Goal: Task Accomplishment & Management: Use online tool/utility

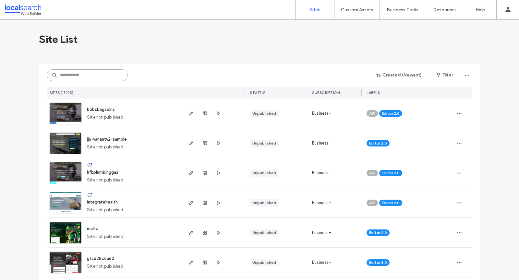
click at [91, 76] on input at bounding box center [87, 75] width 81 height 12
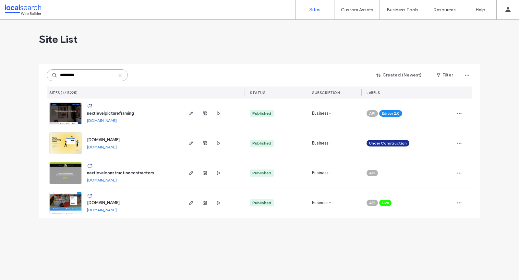
type input "*********"
click at [71, 110] on link at bounding box center [65, 113] width 32 height 22
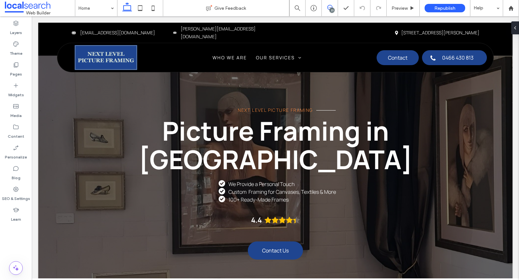
click at [333, 6] on span at bounding box center [330, 7] width 16 height 5
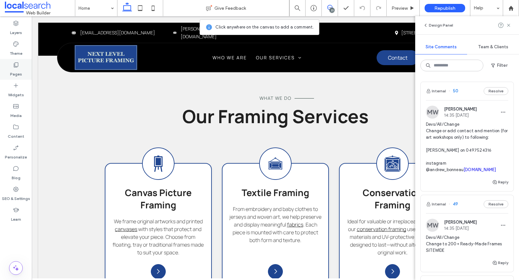
click at [18, 72] on label "Pages" at bounding box center [16, 72] width 12 height 9
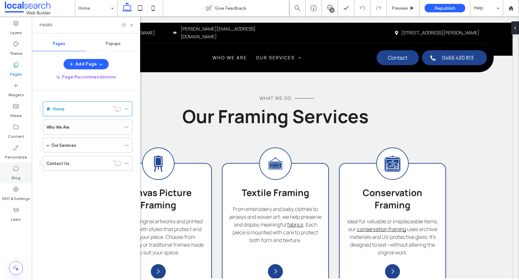
click at [19, 173] on label "Blog" at bounding box center [16, 176] width 9 height 9
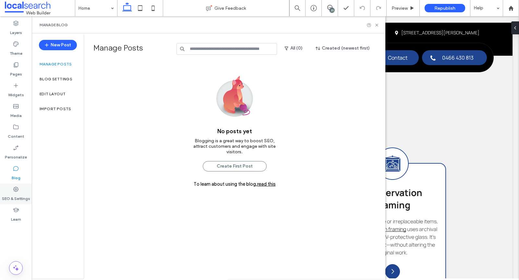
click at [19, 193] on label "SEO & Settings" at bounding box center [16, 197] width 28 height 9
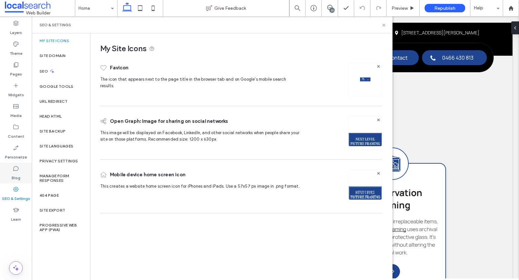
click at [14, 172] on label "Blog" at bounding box center [16, 176] width 9 height 9
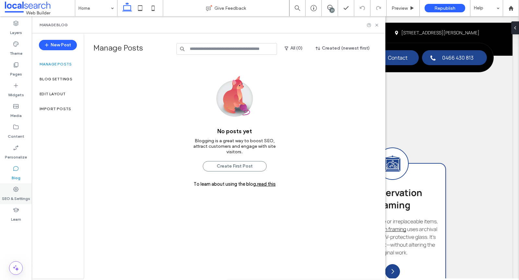
click at [19, 185] on div "SEO & Settings" at bounding box center [16, 193] width 32 height 21
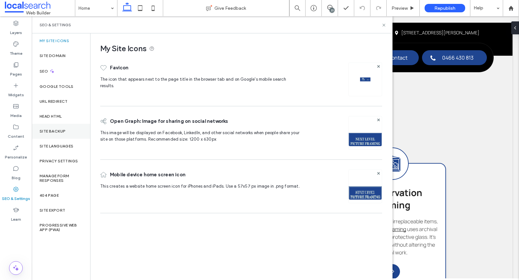
click at [55, 134] on div "Site Backup" at bounding box center [61, 131] width 58 height 15
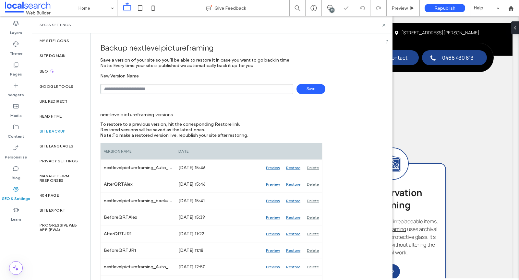
click at [166, 88] on input "text" at bounding box center [196, 89] width 193 height 10
type input "**********"
click at [311, 82] on div "**********" at bounding box center [238, 83] width 277 height 21
click at [311, 88] on span "Save" at bounding box center [310, 89] width 29 height 10
click at [382, 25] on icon at bounding box center [383, 25] width 5 height 5
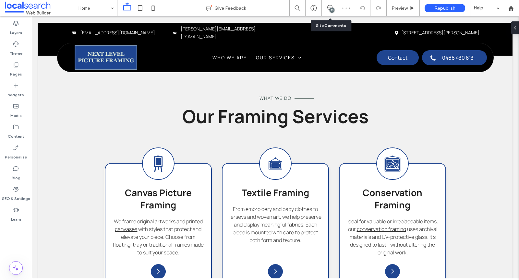
click at [328, 10] on div "23" at bounding box center [330, 8] width 16 height 6
click at [330, 11] on div "23" at bounding box center [331, 10] width 5 height 5
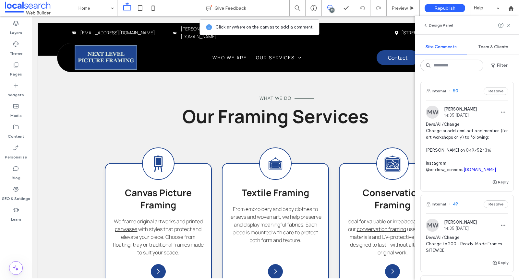
click at [484, 139] on span "Devs/All/Change Change or add contact and mention (for art workshops only) to f…" at bounding box center [467, 147] width 82 height 52
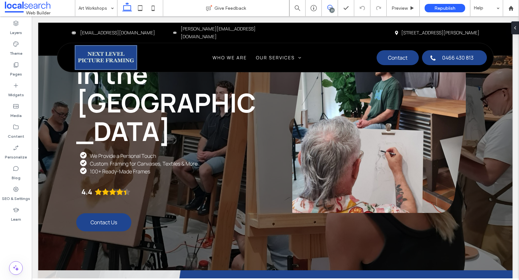
click at [329, 9] on icon at bounding box center [329, 7] width 5 height 5
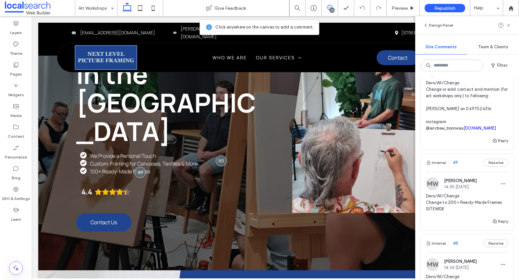
scroll to position [46, 0]
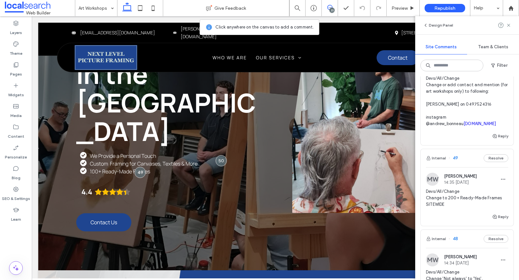
click at [450, 185] on span "14:35 Aug 8 2025" at bounding box center [460, 182] width 33 height 5
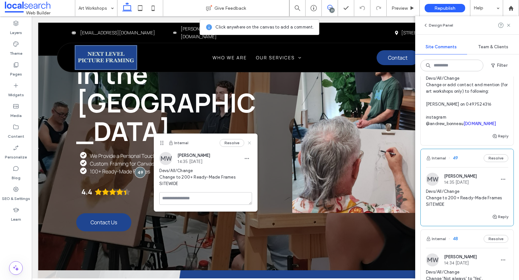
click at [250, 141] on icon at bounding box center [249, 142] width 5 height 5
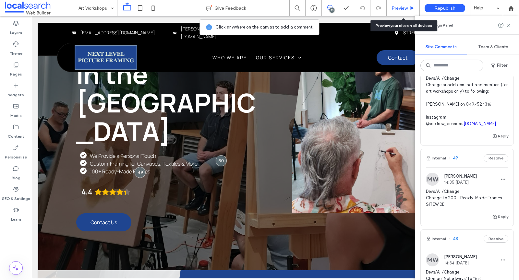
click at [417, 6] on div "Preview" at bounding box center [402, 9] width 33 height 6
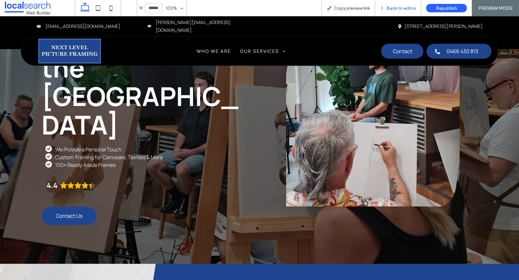
click at [396, 7] on span "Back to editor" at bounding box center [401, 9] width 30 height 6
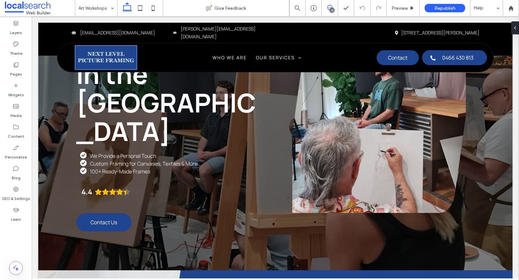
click at [328, 8] on icon at bounding box center [329, 7] width 5 height 5
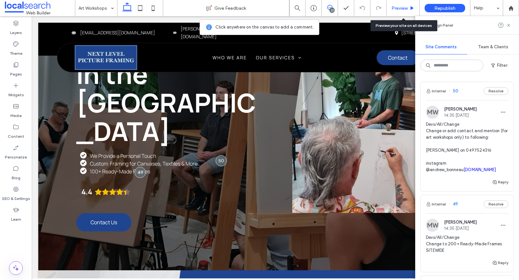
click at [417, 6] on div "Preview" at bounding box center [402, 9] width 33 height 6
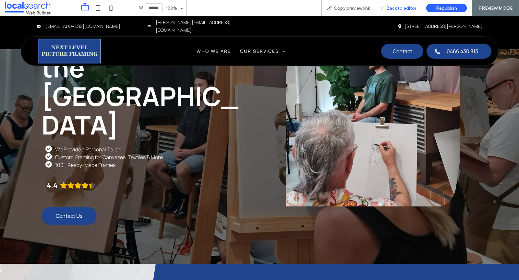
click at [409, 7] on span "Back to editor" at bounding box center [401, 9] width 30 height 6
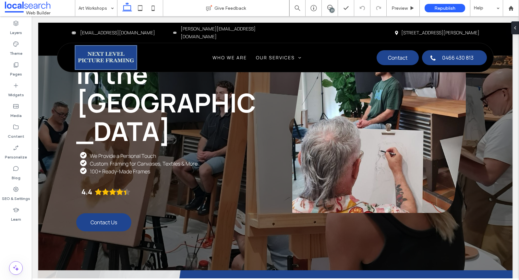
click at [331, 11] on div "23" at bounding box center [331, 10] width 5 height 5
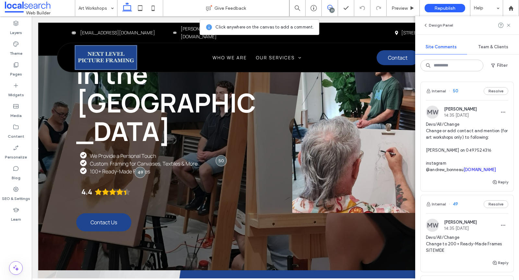
click at [496, 145] on span "Devs/All/Change Change or add contact and mention (for art workshops only) to f…" at bounding box center [467, 147] width 82 height 52
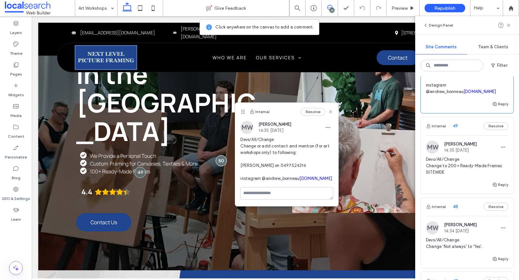
scroll to position [82, 0]
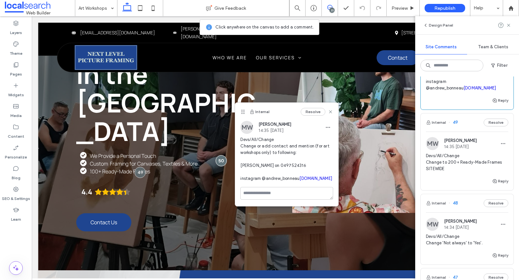
click at [332, 10] on div "23" at bounding box center [331, 10] width 5 height 5
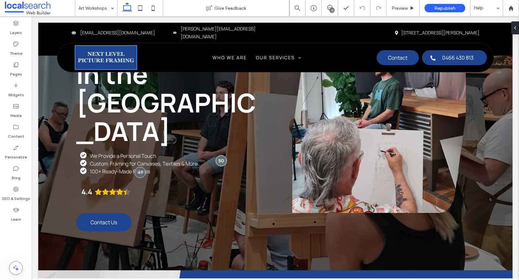
scroll to position [0, 0]
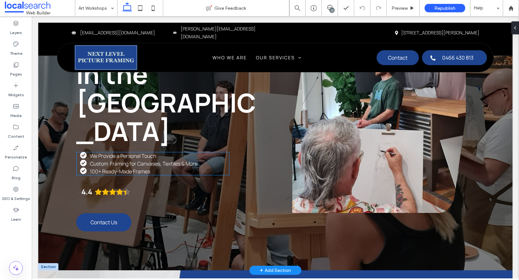
click at [94, 172] on span "100+ Ready-Made Frames" at bounding box center [120, 171] width 60 height 7
click at [94, 172] on div "We Provide a Personal Touch Custom Framing for Canvases, Textiles & More 100+ R…" at bounding box center [152, 163] width 153 height 23
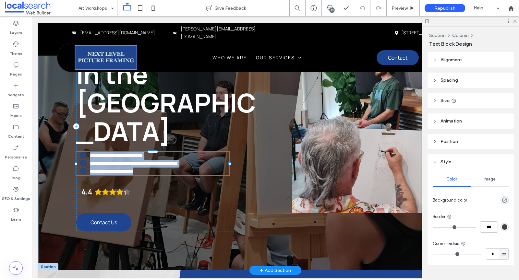
click at [93, 174] on span "**********" at bounding box center [111, 171] width 43 height 5
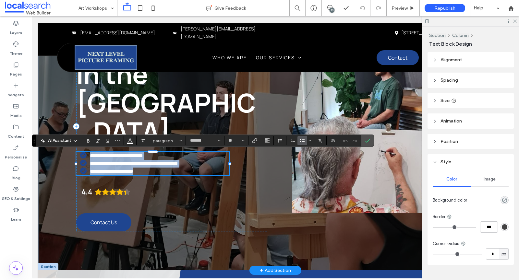
click at [92, 171] on span "**********" at bounding box center [111, 171] width 43 height 5
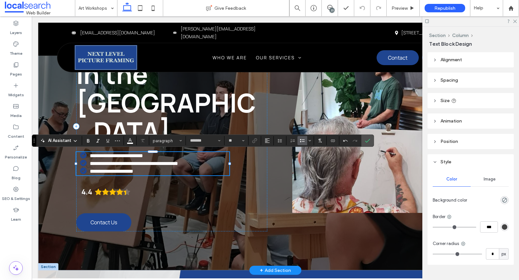
click at [129, 170] on span "**********" at bounding box center [111, 171] width 43 height 5
copy span "**********"
click at [11, 70] on label "Pages" at bounding box center [16, 72] width 12 height 9
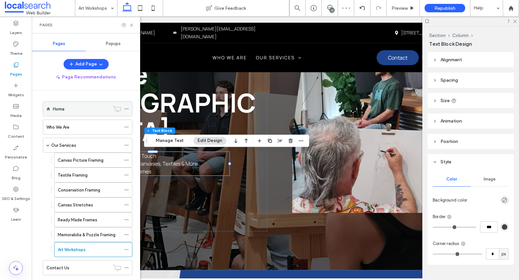
click at [71, 108] on div "Home" at bounding box center [81, 109] width 57 height 7
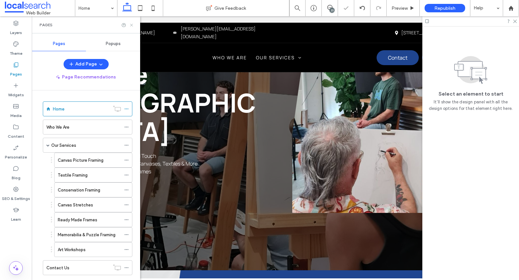
click at [131, 24] on use at bounding box center [131, 25] width 3 height 3
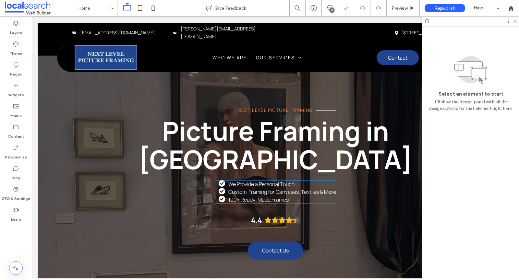
click at [262, 196] on span "100+ Ready-Made Frames" at bounding box center [258, 199] width 60 height 7
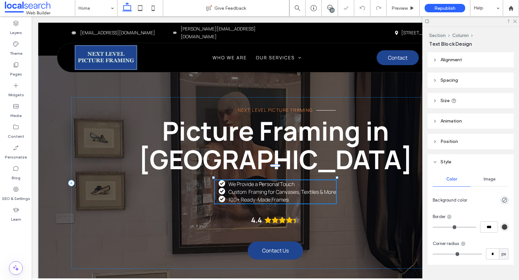
type input "*******"
type input "**"
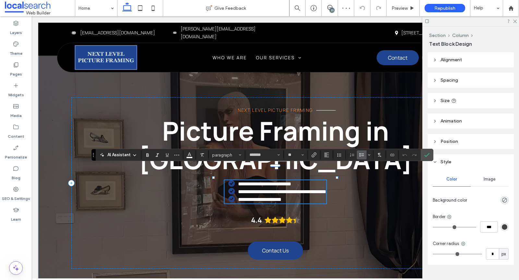
click at [262, 197] on span "**********" at bounding box center [259, 199] width 43 height 5
click at [14, 68] on label "Pages" at bounding box center [16, 72] width 12 height 9
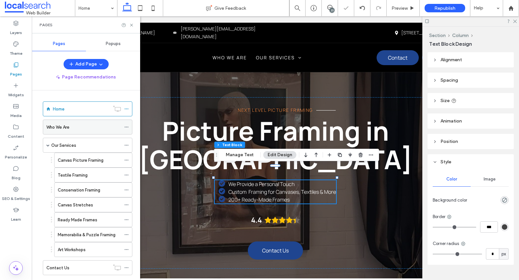
click at [64, 129] on label "Who We Are" at bounding box center [57, 127] width 23 height 11
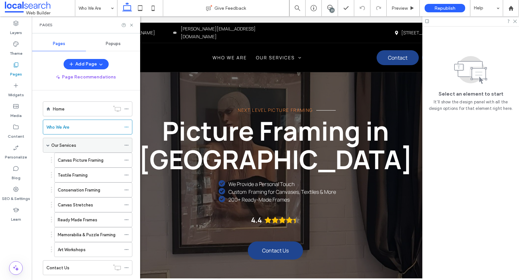
click at [75, 138] on div "Our Services" at bounding box center [86, 145] width 70 height 14
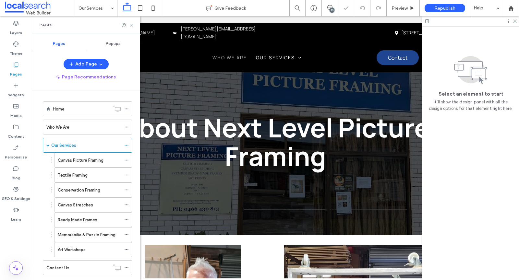
click at [75, 159] on label "Canvas Picture Framing" at bounding box center [81, 160] width 46 height 11
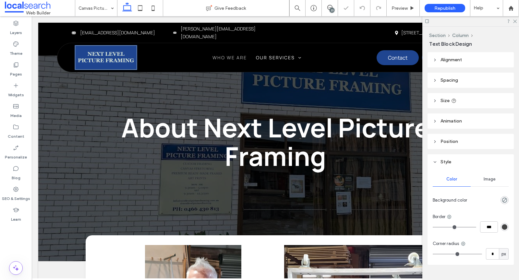
type input "*******"
type input "**"
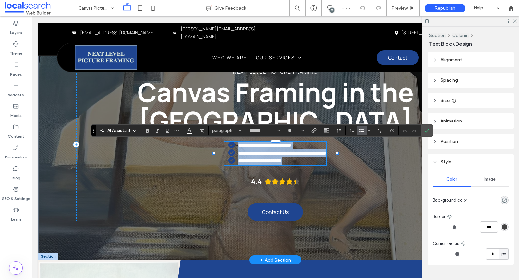
click at [238, 161] on span "**********" at bounding box center [259, 160] width 43 height 5
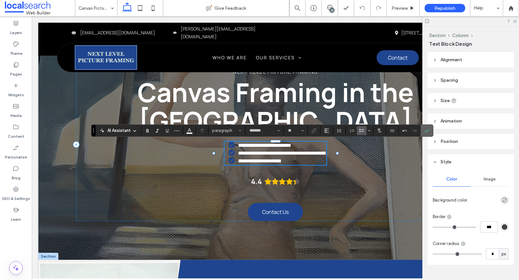
click at [425, 128] on icon "Confirm" at bounding box center [426, 130] width 5 height 5
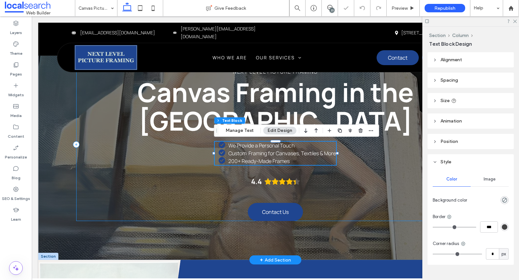
click at [370, 176] on div "Next Level Picture Framing Canvas Framing in the Northern Rivers We Provide a P…" at bounding box center [275, 144] width 398 height 153
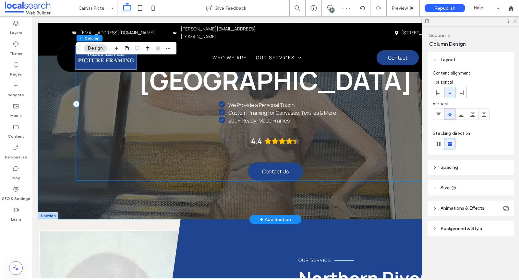
scroll to position [71, 0]
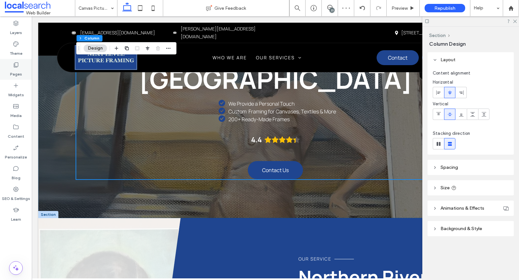
click at [18, 71] on label "Pages" at bounding box center [16, 72] width 12 height 9
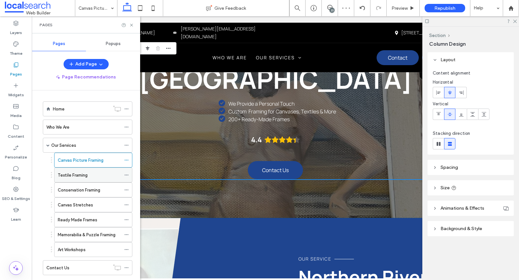
click at [94, 175] on div "Textile Framing" at bounding box center [89, 175] width 63 height 7
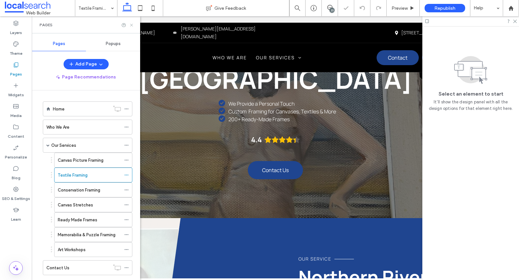
click at [132, 25] on icon at bounding box center [131, 25] width 5 height 5
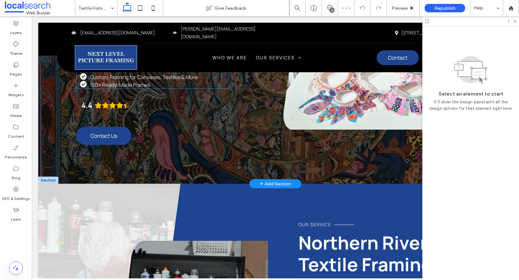
click at [119, 82] on span "100+ Ready-Made Frames" at bounding box center [120, 84] width 60 height 7
click at [119, 82] on div "We Provide a Personal Touch Custom Framing for Canvases, Textiles & More 100+ R…" at bounding box center [152, 76] width 153 height 23
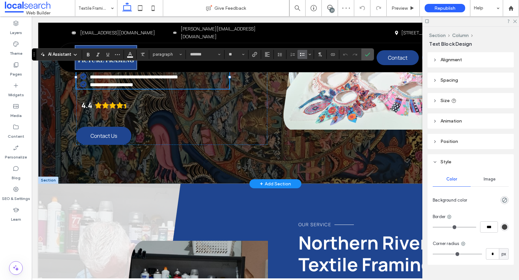
click at [117, 87] on span "**********" at bounding box center [111, 84] width 43 height 5
click at [18, 66] on use at bounding box center [16, 65] width 5 height 5
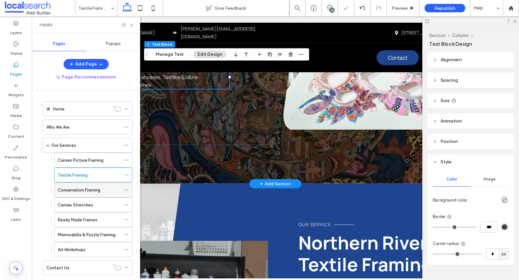
click at [80, 187] on label "Conservation Framing" at bounding box center [79, 189] width 42 height 11
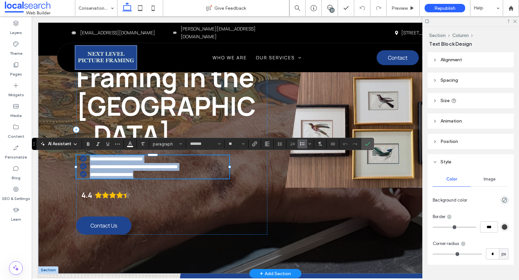
click at [106, 175] on span "**********" at bounding box center [111, 174] width 43 height 5
drag, startPoint x: 151, startPoint y: 175, endPoint x: 89, endPoint y: 175, distance: 61.9
click at [89, 175] on li "**********" at bounding box center [154, 175] width 149 height 8
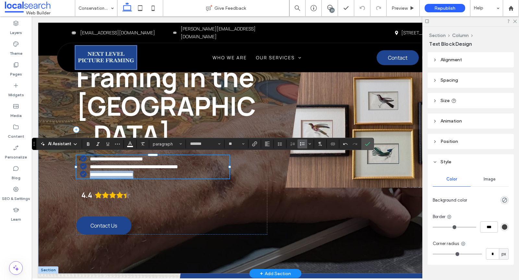
copy span "**********"
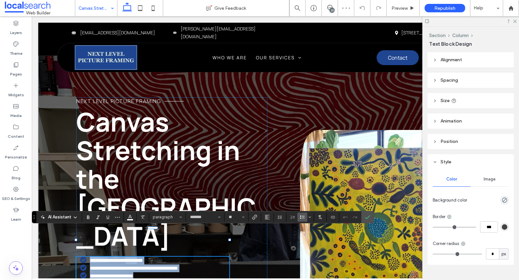
click at [116, 274] on span "**********" at bounding box center [111, 276] width 43 height 5
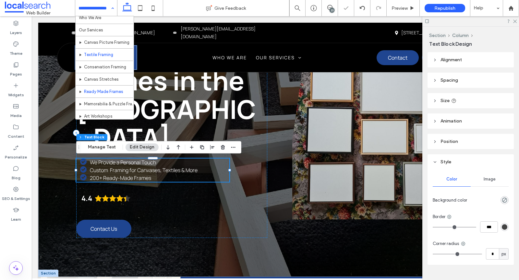
scroll to position [32, 0]
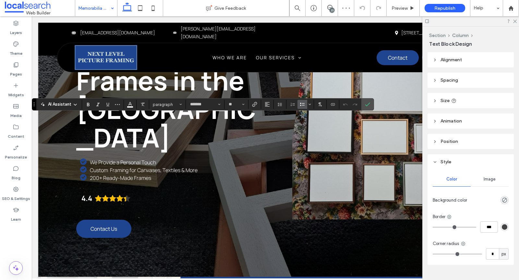
type input "*"
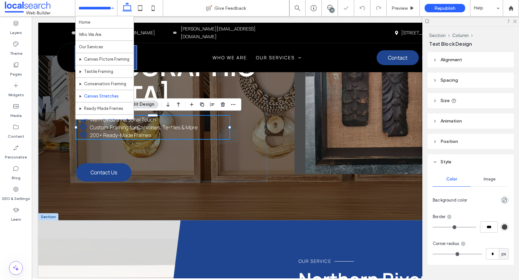
scroll to position [32, 0]
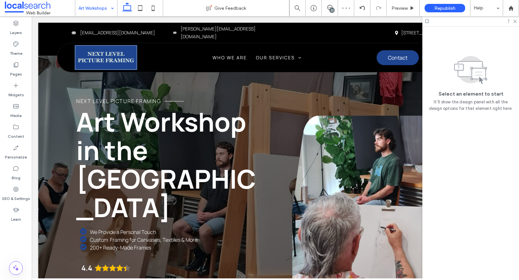
click at [94, 10] on input at bounding box center [94, 8] width 32 height 16
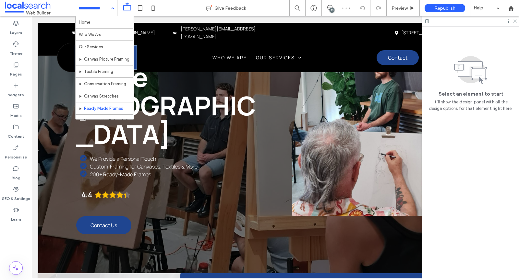
scroll to position [32, 0]
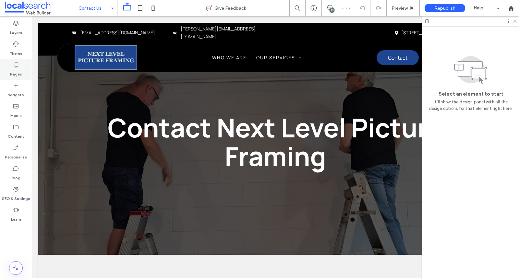
click at [18, 70] on label "Pages" at bounding box center [16, 72] width 12 height 9
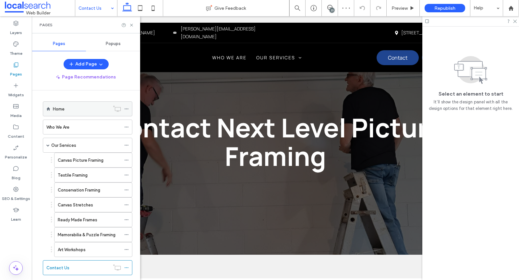
click at [79, 104] on div "Home" at bounding box center [81, 109] width 57 height 14
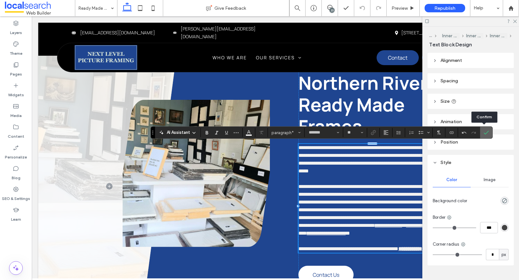
click at [484, 132] on icon "Confirm" at bounding box center [485, 132] width 5 height 5
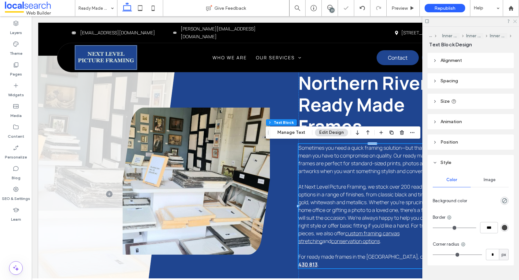
click at [516, 19] on icon at bounding box center [514, 21] width 4 height 4
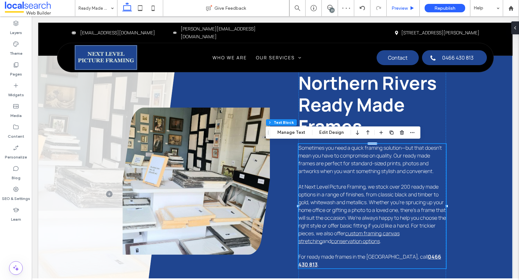
scroll to position [1022, 0]
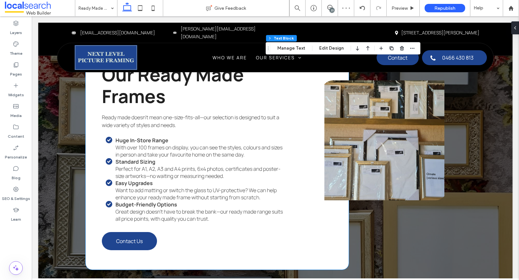
click at [139, 143] on strong "Huge In-Store Range" at bounding box center [141, 140] width 53 height 7
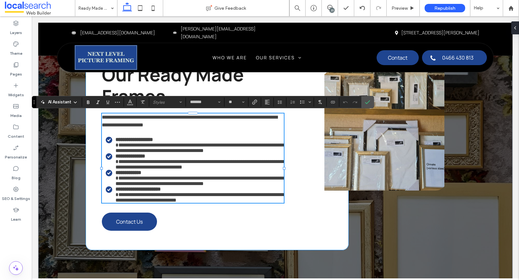
click at [141, 148] on span "**********" at bounding box center [199, 148] width 169 height 10
click at [13, 66] on icon at bounding box center [16, 65] width 6 height 6
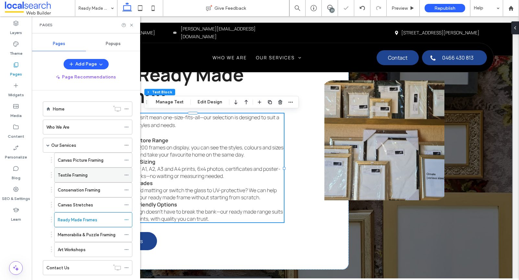
scroll to position [11, 0]
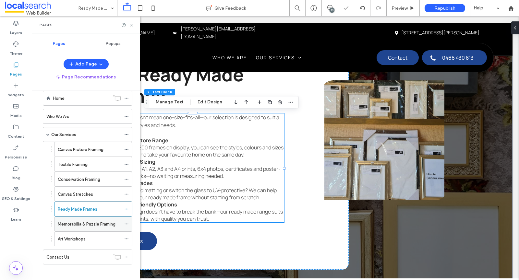
click at [86, 217] on div "Memorabilia & Puzzle Framing" at bounding box center [89, 224] width 63 height 14
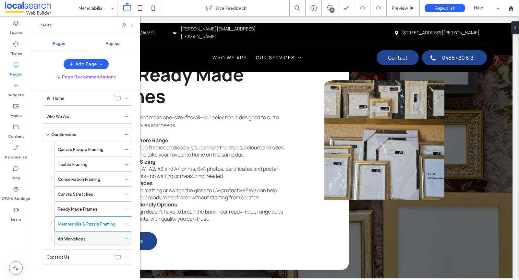
click at [84, 234] on label "Art Workshops" at bounding box center [72, 238] width 28 height 11
click at [72, 254] on div "Contact Us" at bounding box center [77, 257] width 63 height 7
click at [133, 26] on icon at bounding box center [131, 25] width 5 height 5
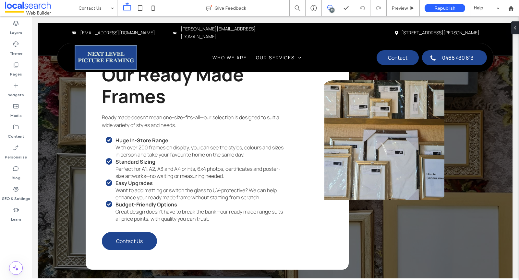
click at [326, 9] on span at bounding box center [330, 7] width 16 height 5
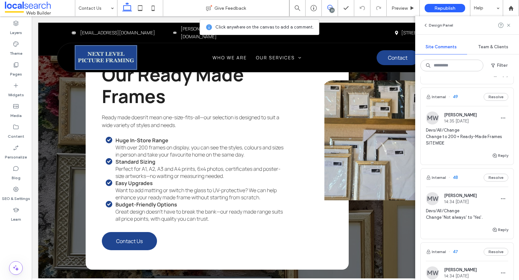
scroll to position [108, 0]
click at [502, 158] on button "Reply" at bounding box center [500, 155] width 16 height 8
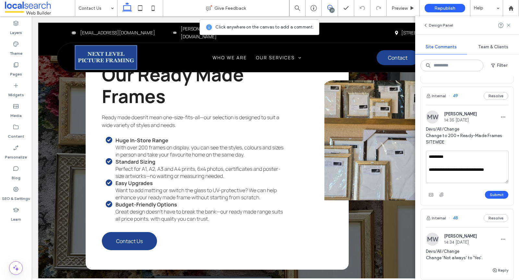
click at [460, 175] on textarea "**********" at bounding box center [467, 167] width 83 height 32
type textarea "**********"
click at [494, 198] on button "Submit" at bounding box center [496, 195] width 23 height 8
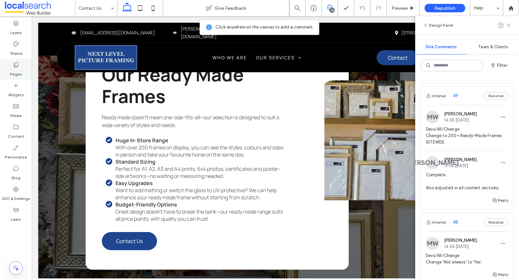
click at [21, 66] on div "Pages" at bounding box center [16, 69] width 32 height 21
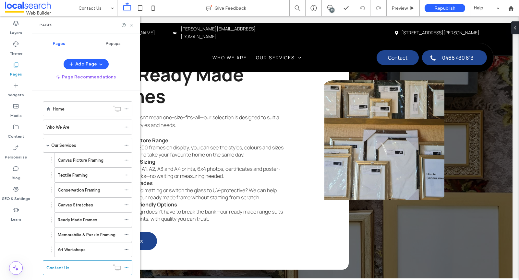
scroll to position [0, 0]
click at [127, 143] on icon at bounding box center [126, 145] width 5 height 5
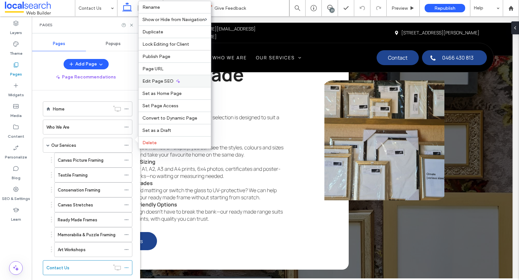
click at [148, 82] on span "Edit Page SEO" at bounding box center [157, 81] width 31 height 6
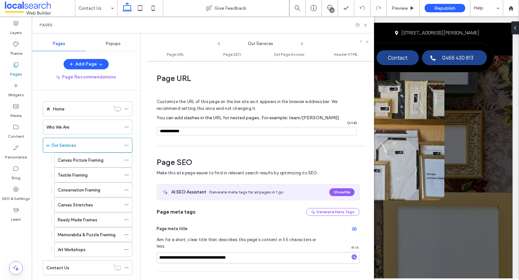
scroll to position [88, 0]
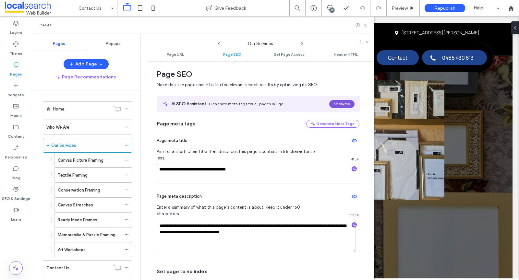
click at [342, 101] on button "Show Me" at bounding box center [341, 104] width 25 height 8
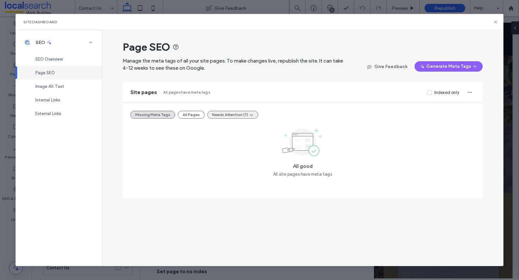
click at [217, 113] on button "Needs Attention (7)" at bounding box center [232, 115] width 51 height 8
click at [224, 126] on div "Tags Too Long (7)" at bounding box center [234, 130] width 58 height 12
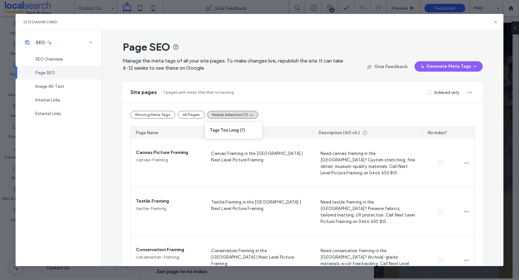
click at [191, 116] on button "All Pages" at bounding box center [191, 115] width 27 height 8
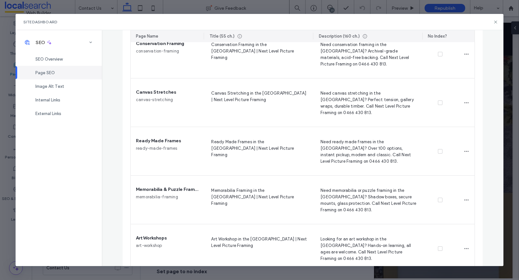
scroll to position [60, 0]
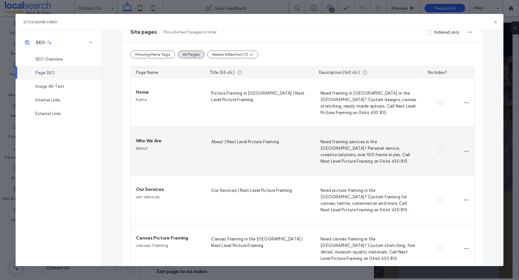
click at [399, 148] on span "Need framing services in the Northern Rivers? Personal service, creative soluti…" at bounding box center [367, 151] width 99 height 27
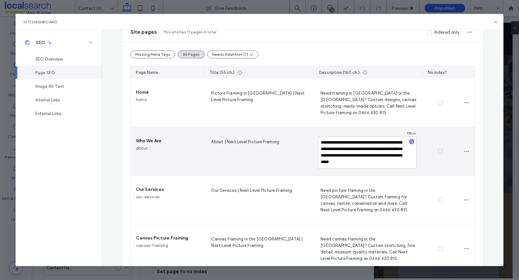
click at [353, 154] on textarea "**********" at bounding box center [367, 152] width 99 height 32
type textarea "**********"
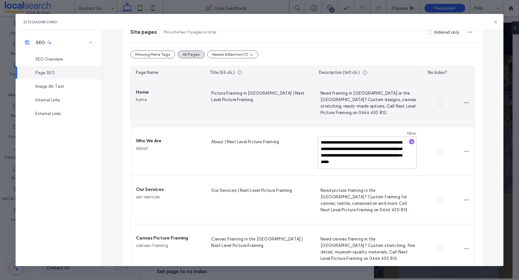
click at [445, 123] on div at bounding box center [440, 102] width 36 height 49
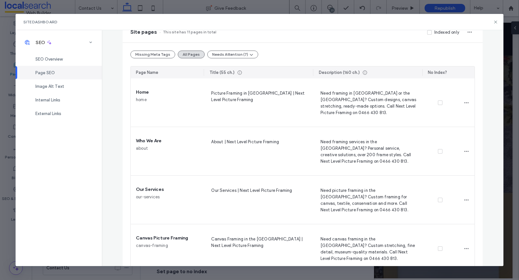
scroll to position [352, 0]
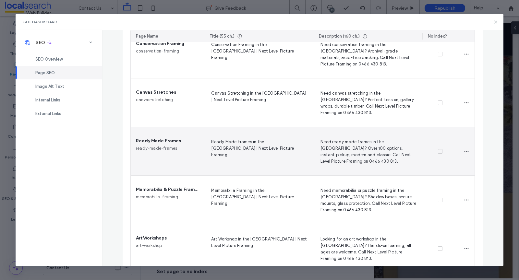
click at [330, 147] on span "Need ready made frames in the Northern Rivers? Over 100 options, instant pickup…" at bounding box center [367, 151] width 99 height 27
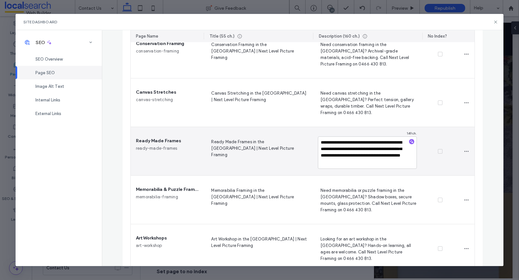
click at [347, 149] on textarea "**********" at bounding box center [367, 152] width 99 height 32
type textarea "**********"
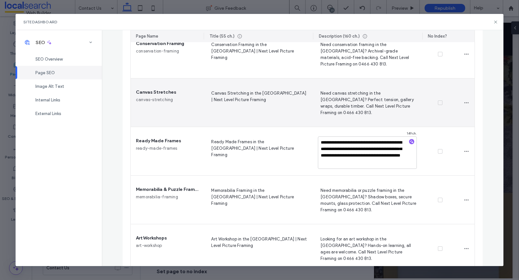
click at [402, 103] on span "Need canvas stretching in the Northern Rivers? Perfect tension, gallery wraps, …" at bounding box center [367, 102] width 99 height 27
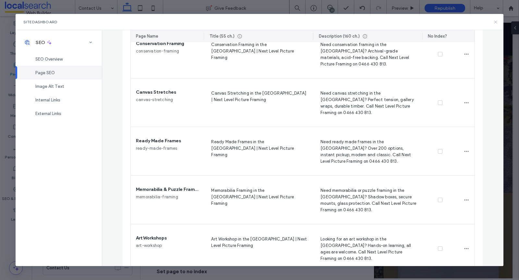
click at [494, 22] on icon at bounding box center [495, 21] width 5 height 5
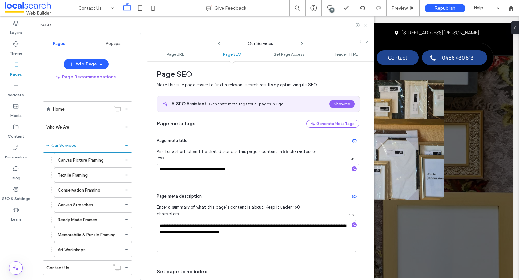
click at [367, 23] on icon at bounding box center [365, 25] width 5 height 5
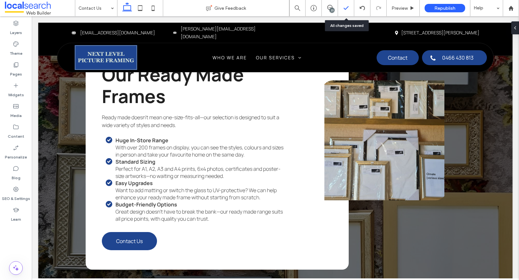
click at [341, 8] on div at bounding box center [346, 8] width 16 height 6
drag, startPoint x: 335, startPoint y: 9, endPoint x: 344, endPoint y: 9, distance: 9.4
click at [335, 9] on span at bounding box center [330, 7] width 16 height 5
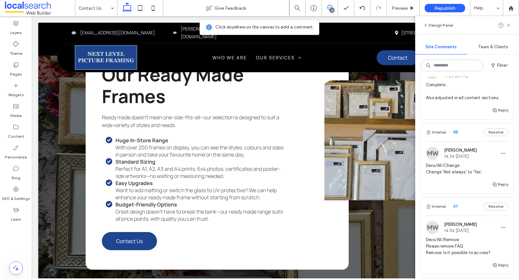
scroll to position [199, 0]
click at [466, 171] on span "Devs/All/Change Change 'Not always' to 'Yes'." at bounding box center [467, 168] width 82 height 13
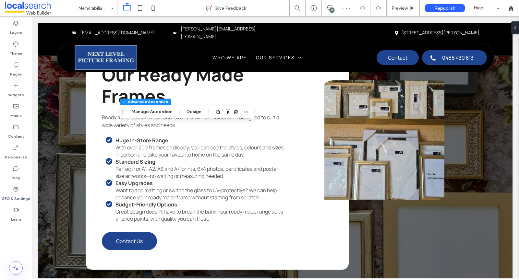
type input "*"
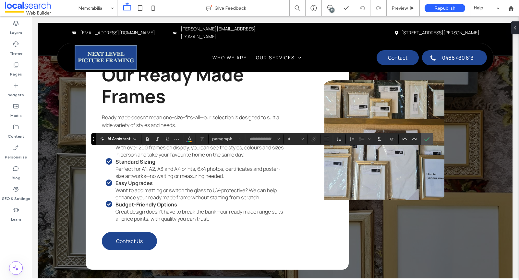
type input "*******"
type input "**"
click at [425, 139] on use "Confirm" at bounding box center [426, 139] width 5 height 4
click at [426, 138] on icon "Confirm" at bounding box center [426, 138] width 5 height 5
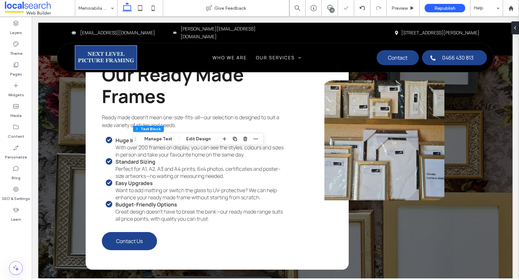
click at [332, 9] on div "23" at bounding box center [331, 10] width 5 height 5
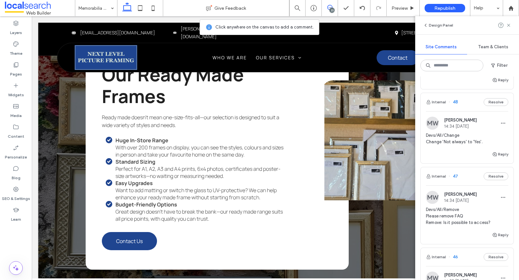
scroll to position [229, 0]
click at [500, 157] on button "Reply" at bounding box center [500, 153] width 16 height 8
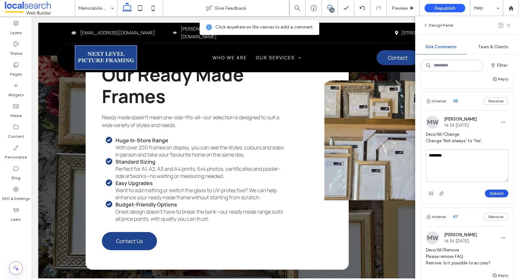
type textarea "********"
click at [495, 197] on button "Submit" at bounding box center [496, 194] width 23 height 8
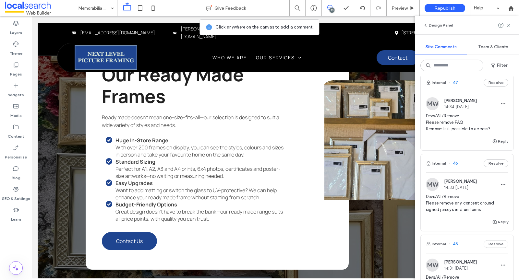
scroll to position [358, 0]
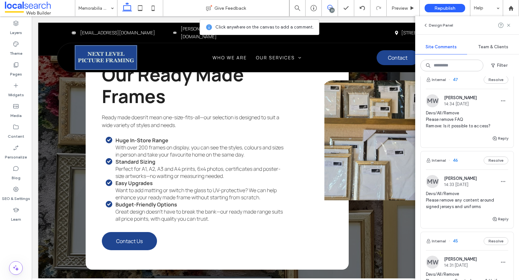
click at [484, 128] on span "Devs/All/Remove Please remove FAQ Remove: Is it possible to access?" at bounding box center [467, 119] width 82 height 19
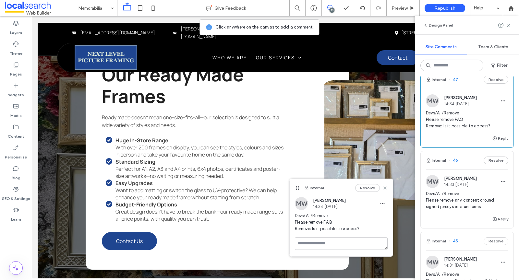
click at [385, 187] on use at bounding box center [384, 188] width 3 height 3
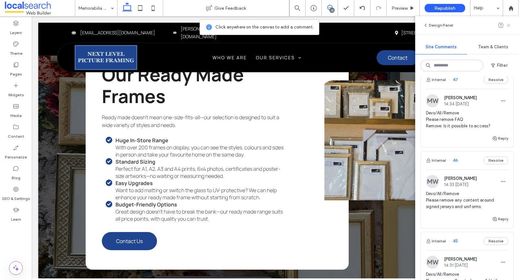
click at [506, 24] on icon at bounding box center [508, 25] width 5 height 5
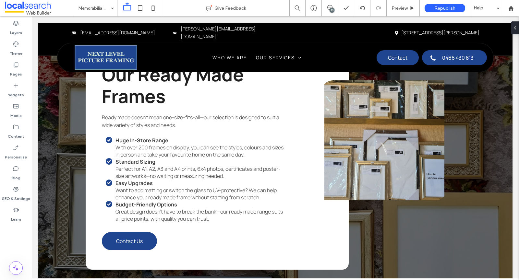
scroll to position [0, 0]
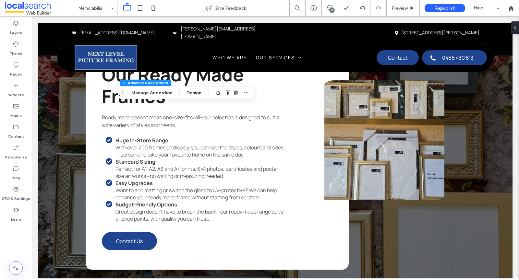
type input "*"
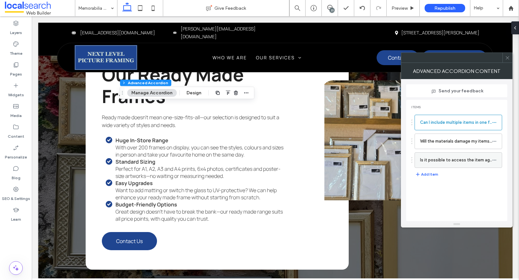
click at [495, 158] on icon at bounding box center [494, 160] width 5 height 5
click at [459, 186] on span "Delete" at bounding box center [454, 187] width 14 height 6
click at [507, 54] on span at bounding box center [507, 58] width 5 height 10
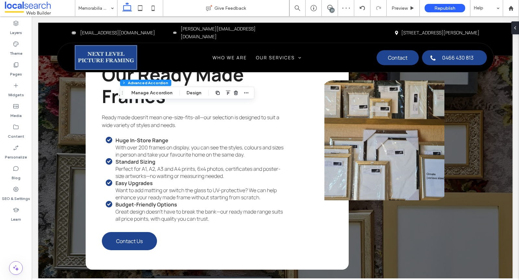
click at [332, 9] on div "23" at bounding box center [331, 10] width 5 height 5
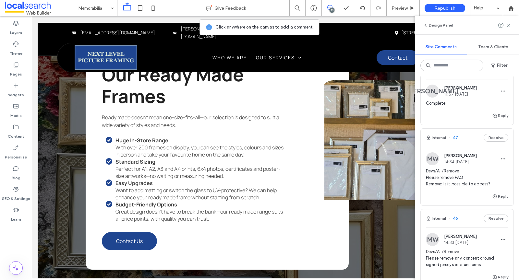
scroll to position [301, 0]
click at [495, 197] on use "button" at bounding box center [494, 195] width 4 height 4
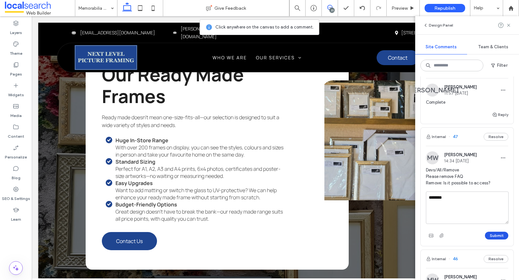
type textarea "********"
click at [499, 239] on button "Submit" at bounding box center [496, 236] width 23 height 8
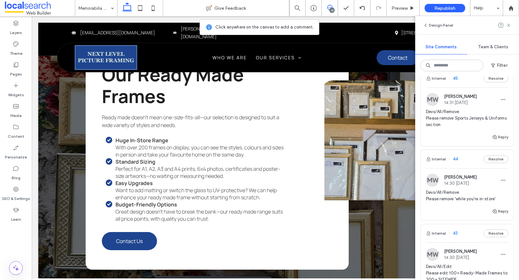
scroll to position [558, 0]
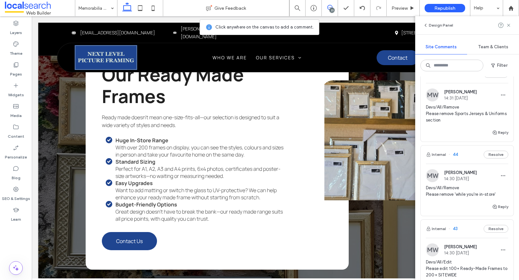
click at [464, 191] on span "Devs/All/Remove Please remove 'while you're in-store'" at bounding box center [467, 191] width 82 height 13
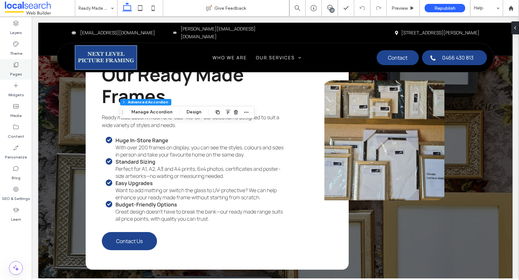
type input "*"
click at [332, 9] on div "23" at bounding box center [331, 10] width 5 height 5
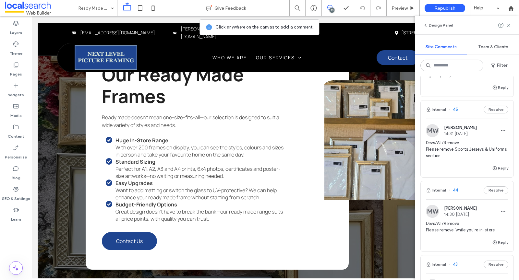
scroll to position [553, 0]
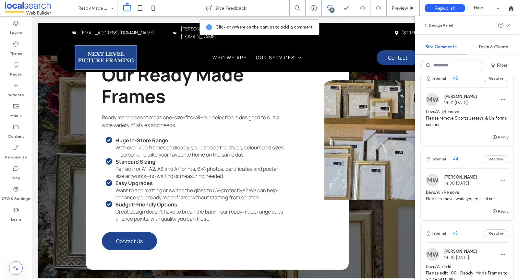
click at [329, 8] on icon at bounding box center [329, 7] width 5 height 5
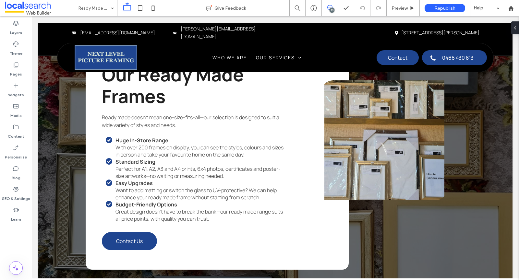
scroll to position [0, 0]
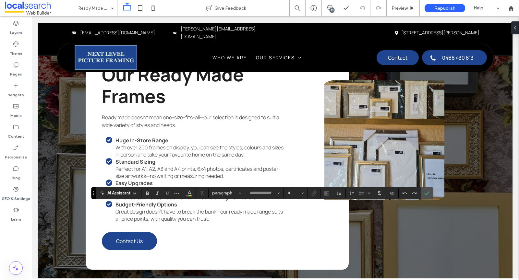
type input "*******"
type input "**"
click at [427, 192] on label "Confirm" at bounding box center [427, 193] width 10 height 12
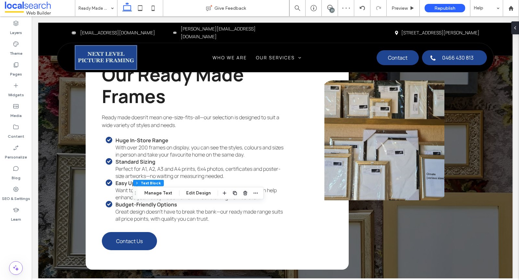
click at [333, 10] on div "23" at bounding box center [331, 10] width 5 height 5
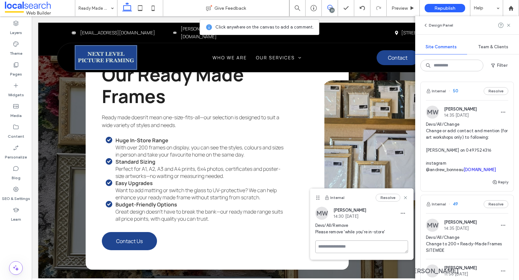
click at [348, 245] on textarea at bounding box center [361, 246] width 93 height 13
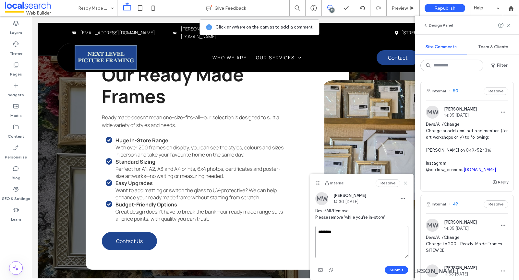
drag, startPoint x: 316, startPoint y: 197, endPoint x: 316, endPoint y: 176, distance: 21.1
click at [316, 181] on use at bounding box center [317, 183] width 3 height 4
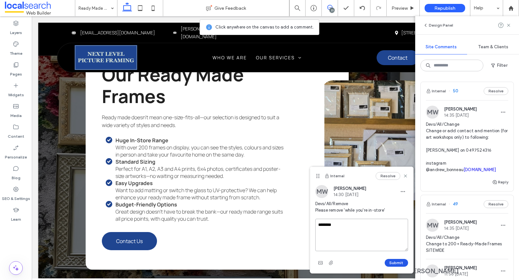
type textarea "********"
click at [399, 261] on button "Submit" at bounding box center [395, 263] width 23 height 8
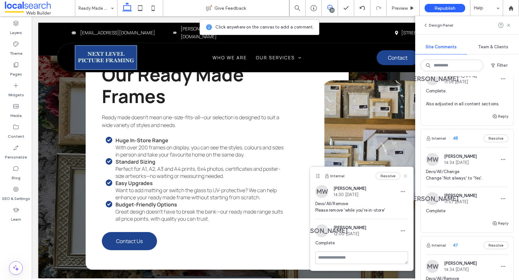
scroll to position [193, 0]
click at [406, 175] on icon at bounding box center [405, 175] width 5 height 5
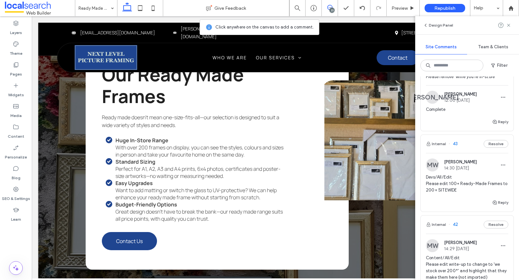
scroll to position [680, 0]
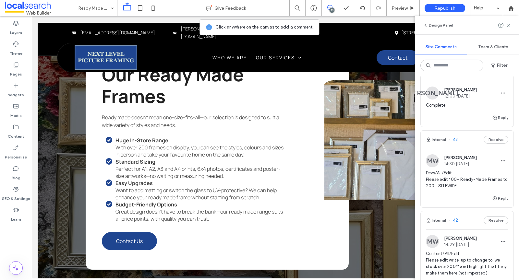
click at [486, 185] on span "Devs/All/Edit Please edit 100+ Ready-Made Frames to 200+ SITEWIDE" at bounding box center [467, 179] width 82 height 19
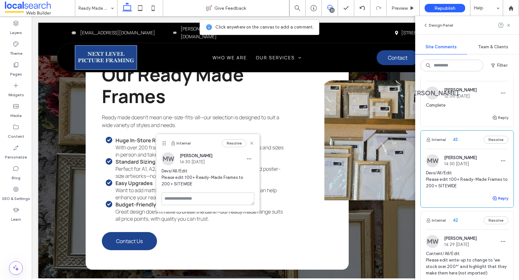
click at [499, 201] on button "Reply" at bounding box center [500, 198] width 16 height 8
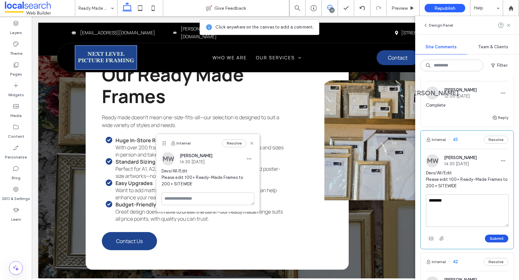
type textarea "********"
click at [501, 239] on button "Submit" at bounding box center [496, 239] width 23 height 8
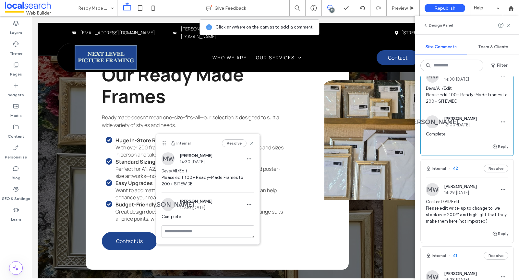
scroll to position [783, 0]
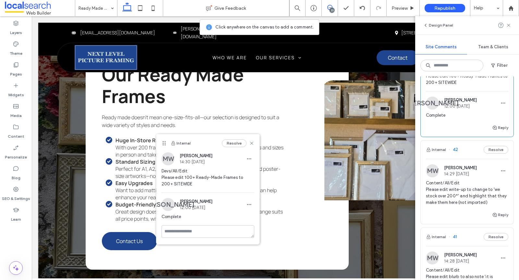
click at [485, 201] on span "Content/All/Edit Please edit write-up to change to 'we stock over 200*' and hig…" at bounding box center [467, 193] width 82 height 26
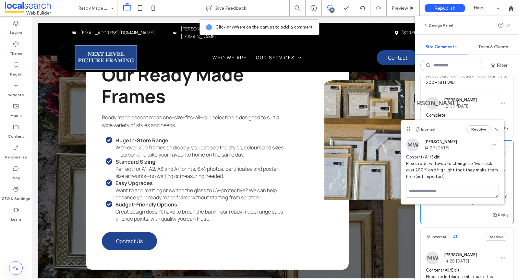
click at [508, 26] on icon at bounding box center [508, 25] width 5 height 5
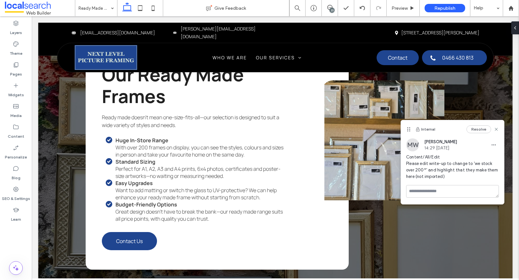
scroll to position [0, 0]
drag, startPoint x: 471, startPoint y: 170, endPoint x: 462, endPoint y: 181, distance: 13.8
click at [462, 181] on div "Content/All/Edit Please edit write-up to change to 'we stock over 200*' and hig…" at bounding box center [452, 169] width 93 height 31
copy span "make them here (not imported)"
click at [497, 126] on div "Resolve" at bounding box center [482, 129] width 32 height 8
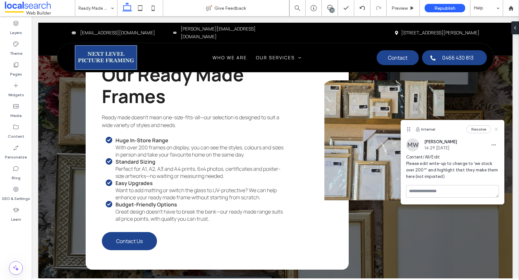
click at [496, 131] on icon at bounding box center [495, 129] width 5 height 5
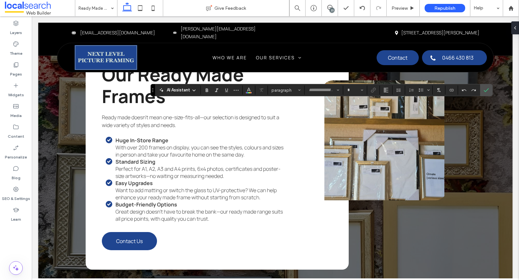
type input "*******"
type input "**"
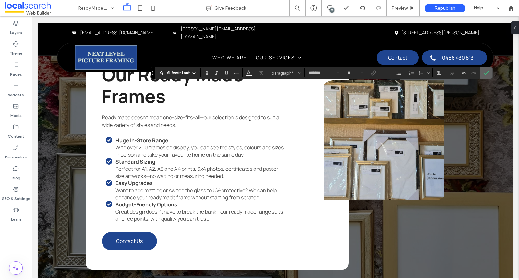
click at [484, 72] on icon "Confirm" at bounding box center [485, 72] width 5 height 5
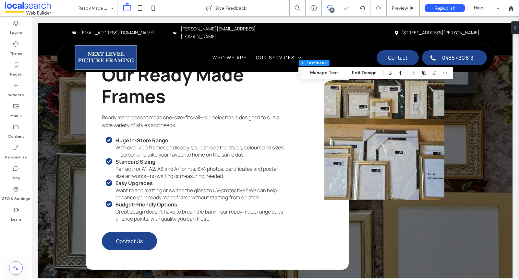
click at [326, 9] on span at bounding box center [330, 7] width 16 height 5
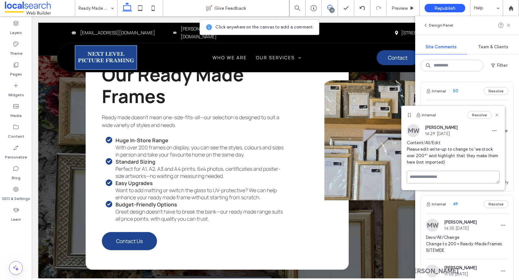
click at [434, 178] on textarea at bounding box center [452, 177] width 93 height 13
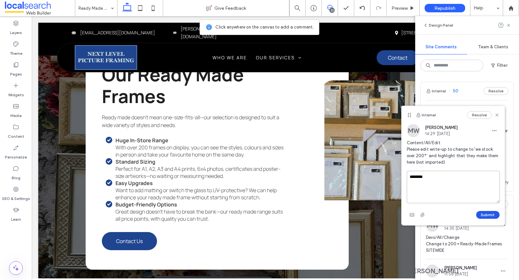
type textarea "********"
click at [495, 215] on button "Submit" at bounding box center [487, 215] width 23 height 8
click at [496, 113] on icon at bounding box center [496, 114] width 5 height 5
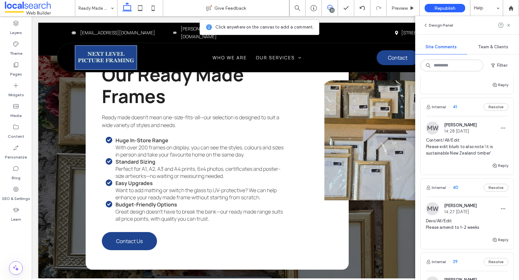
scroll to position [946, 0]
click at [473, 154] on span "Content/All/Edit Please edit blurb to also note 'it is sustainable New Zealand …" at bounding box center [467, 145] width 82 height 19
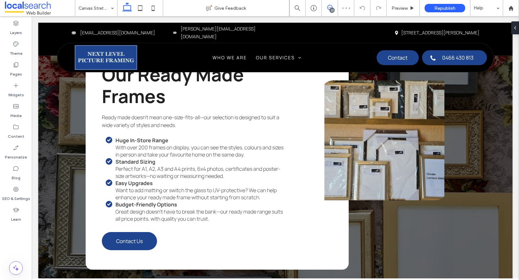
click at [331, 7] on icon at bounding box center [329, 7] width 5 height 5
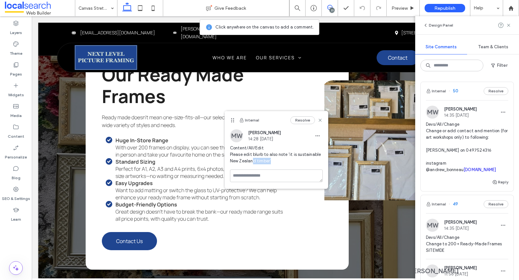
drag, startPoint x: 283, startPoint y: 160, endPoint x: 252, endPoint y: 160, distance: 31.1
click at [252, 160] on span "Content/All/Edit Please edit blurb to also note 'it is sustainable New Zealand …" at bounding box center [276, 154] width 93 height 19
click at [260, 161] on span "Content/All/Edit Please edit blurb to also note 'it is sustainable New Zealand …" at bounding box center [276, 154] width 93 height 19
drag, startPoint x: 268, startPoint y: 161, endPoint x: 288, endPoint y: 153, distance: 21.4
click at [288, 153] on span "Content/All/Edit Please edit blurb to also note 'it is sustainable New Zealand …" at bounding box center [276, 154] width 93 height 19
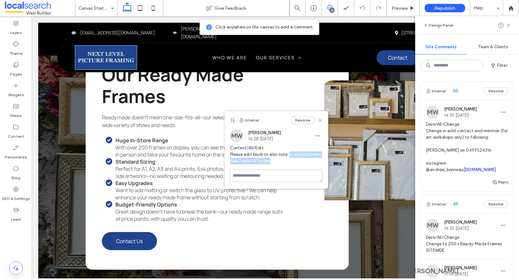
copy span "it is sustainable New Zealand timber"
click at [510, 27] on icon at bounding box center [508, 25] width 5 height 5
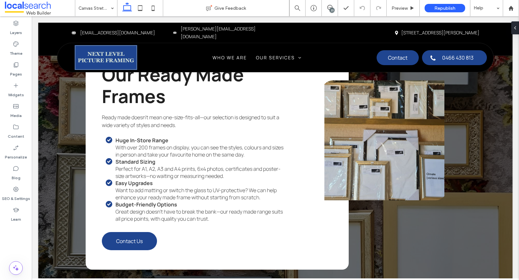
type input "*******"
type input "**"
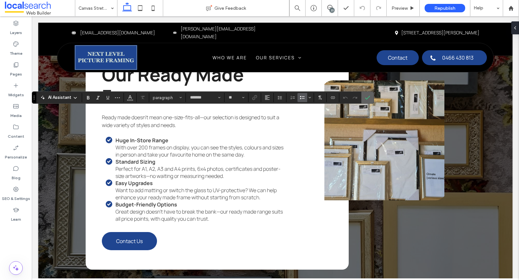
click at [365, 98] on icon "Confirm" at bounding box center [367, 97] width 5 height 5
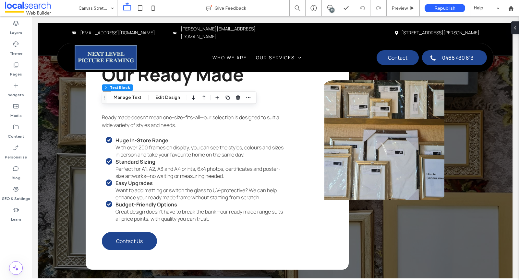
click at [330, 9] on div "23" at bounding box center [331, 10] width 5 height 5
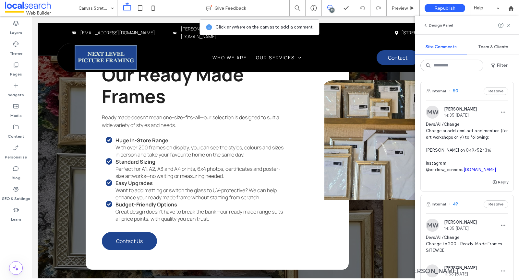
click at [330, 9] on div "23" at bounding box center [331, 10] width 5 height 5
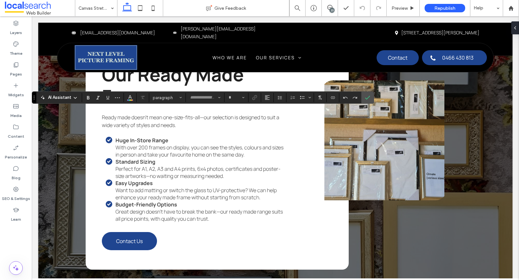
type input "*******"
type input "**"
click at [362, 98] on label "Confirm" at bounding box center [367, 98] width 10 height 12
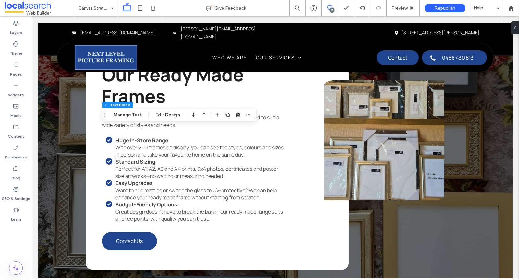
click at [331, 7] on icon at bounding box center [329, 7] width 5 height 5
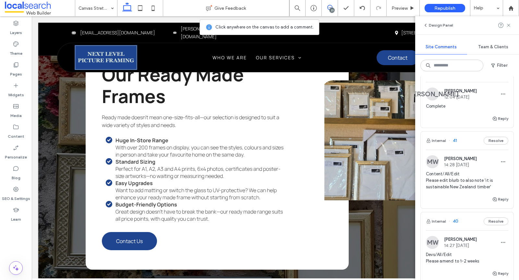
scroll to position [951, 0]
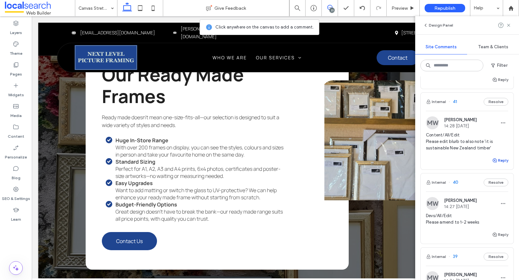
click at [501, 161] on button "Reply" at bounding box center [500, 161] width 16 height 8
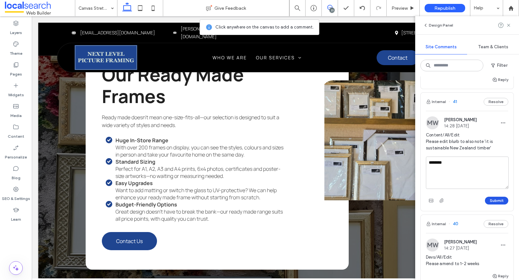
type textarea "********"
click at [505, 200] on button "Submit" at bounding box center [496, 201] width 23 height 8
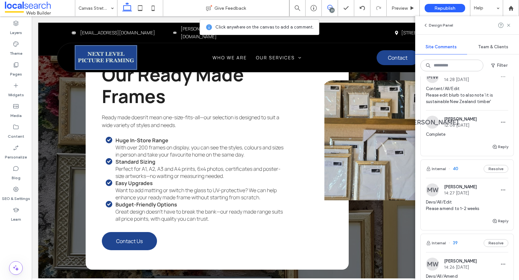
scroll to position [1012, 0]
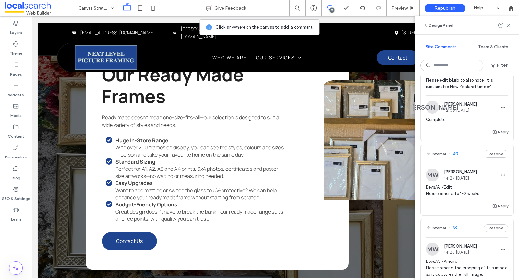
click at [471, 201] on div "Devs/All/Edit Please amend to 1-2 weeks" at bounding box center [467, 193] width 82 height 18
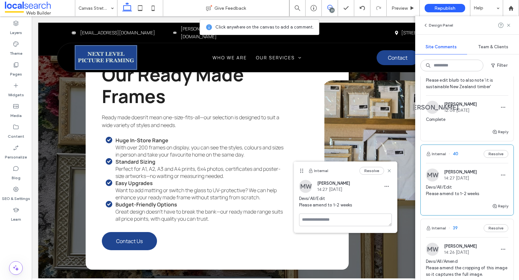
click at [330, 8] on div "23" at bounding box center [331, 10] width 5 height 5
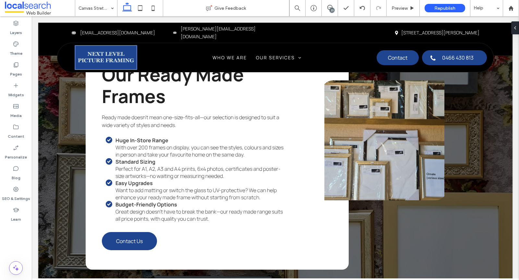
scroll to position [0, 0]
type input "*"
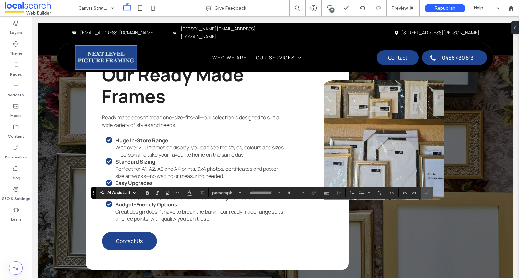
type input "*******"
type input "**"
click at [427, 197] on label "Confirm" at bounding box center [427, 193] width 10 height 12
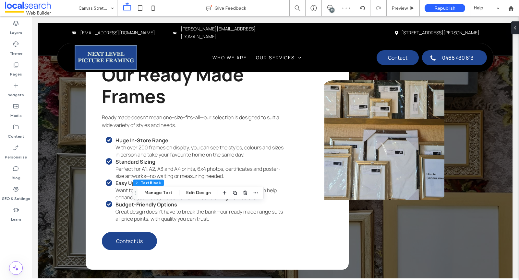
click at [332, 12] on div "23" at bounding box center [331, 10] width 5 height 5
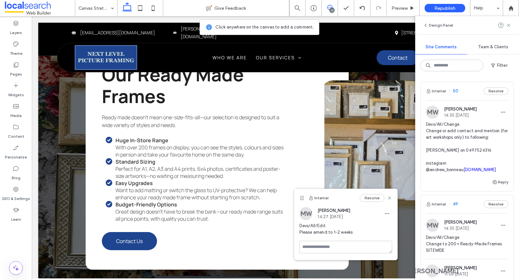
click at [327, 253] on div at bounding box center [345, 248] width 93 height 14
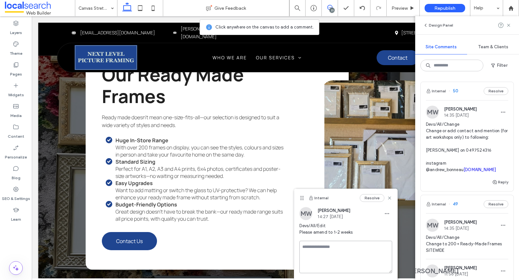
click at [327, 249] on textarea at bounding box center [345, 257] width 93 height 32
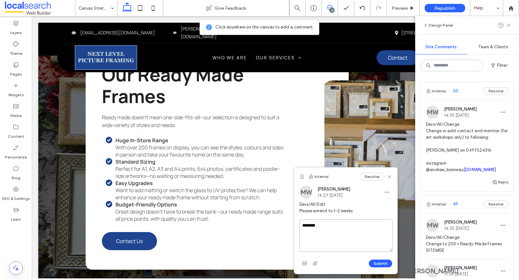
drag, startPoint x: 300, startPoint y: 197, endPoint x: 300, endPoint y: 176, distance: 21.1
click at [300, 176] on icon at bounding box center [301, 176] width 5 height 5
type textarea "********"
click at [386, 261] on button "Submit" at bounding box center [380, 264] width 23 height 8
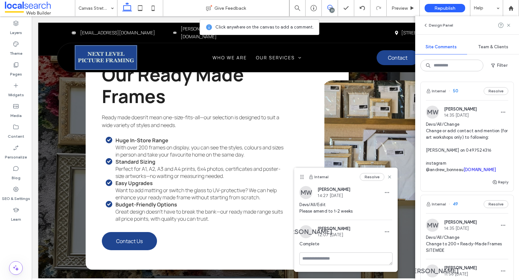
click at [505, 25] on div at bounding box center [504, 25] width 13 height 8
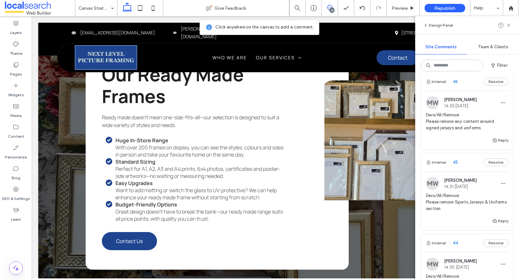
scroll to position [678, 0]
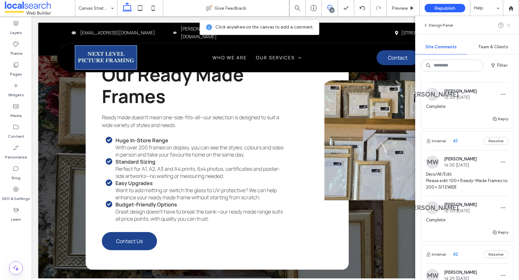
click at [508, 26] on icon at bounding box center [508, 25] width 5 height 5
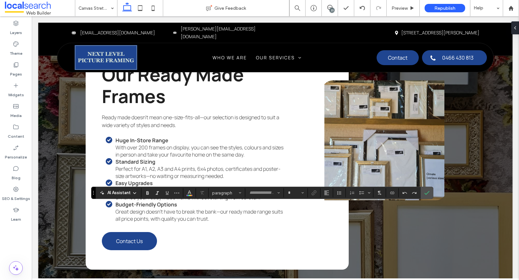
type input "*******"
type input "**"
click at [424, 190] on span "Confirm" at bounding box center [425, 193] width 3 height 12
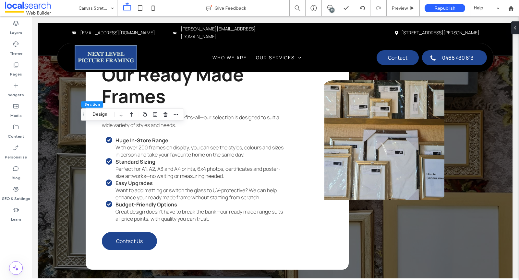
click at [330, 10] on div "23" at bounding box center [331, 10] width 5 height 5
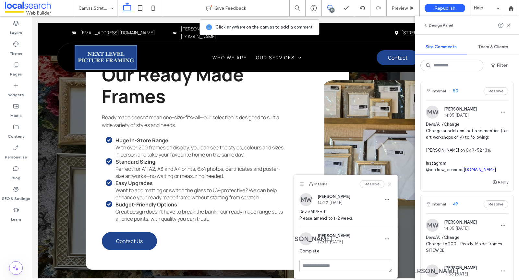
click at [389, 182] on icon at bounding box center [389, 183] width 5 height 5
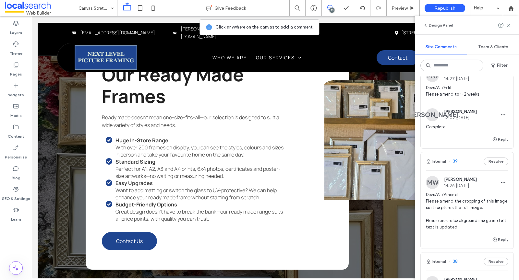
scroll to position [1169, 0]
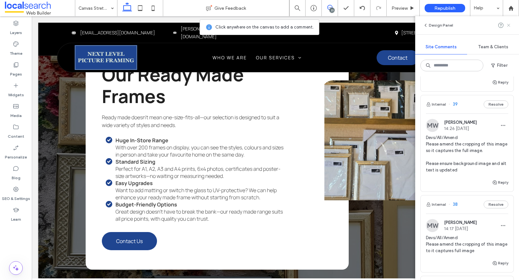
click at [508, 28] on span at bounding box center [508, 25] width 5 height 8
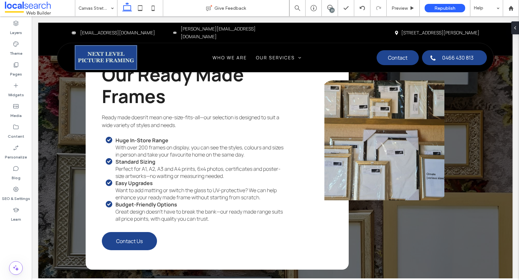
scroll to position [0, 0]
click at [331, 7] on icon at bounding box center [329, 7] width 5 height 5
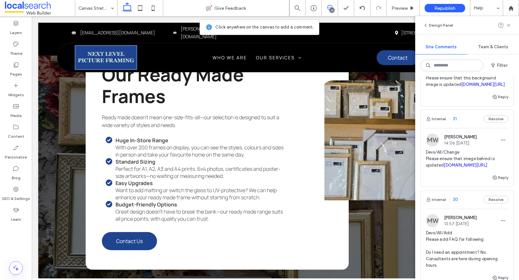
scroll to position [1964, 0]
